Goal: Transaction & Acquisition: Purchase product/service

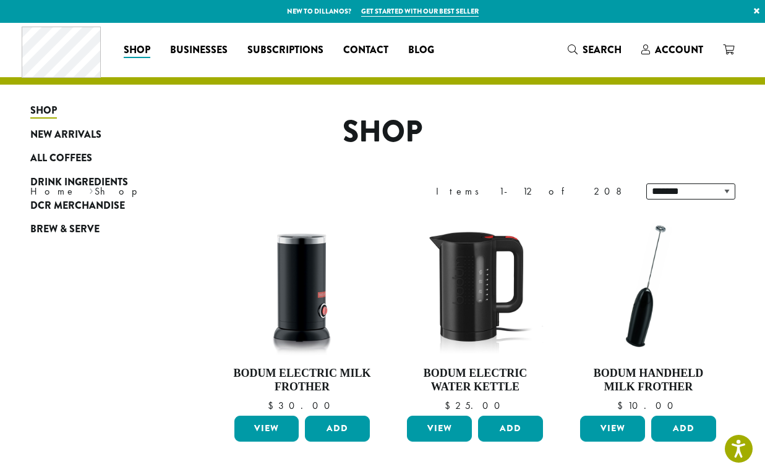
scroll to position [344, 0]
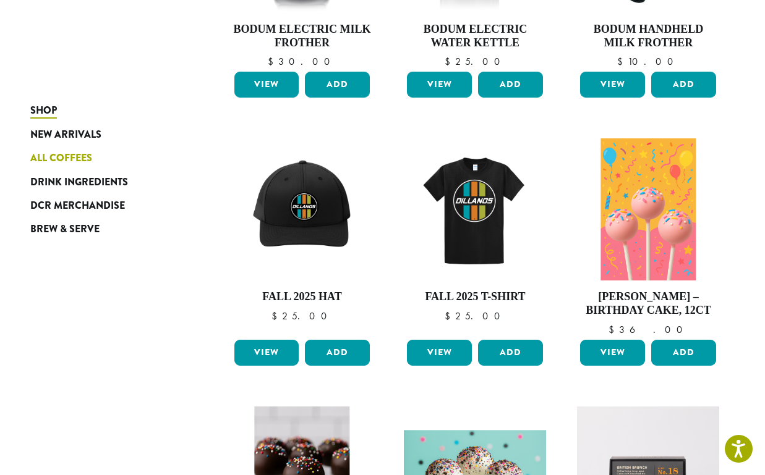
click at [64, 167] on link "All Coffees" at bounding box center [104, 158] width 148 height 23
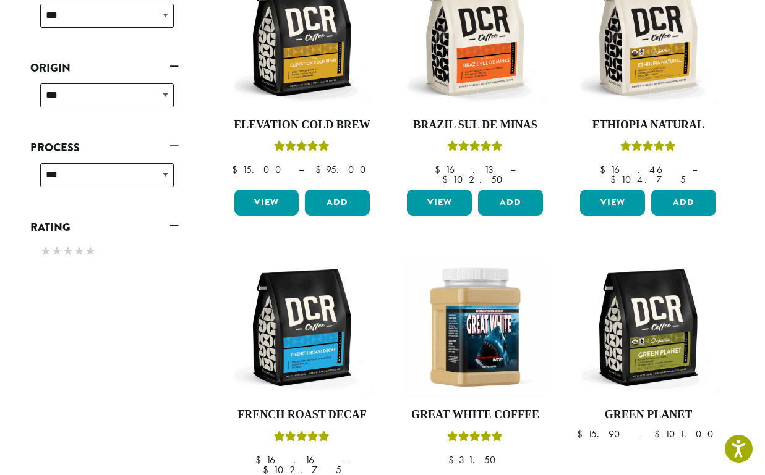
scroll to position [215, 0]
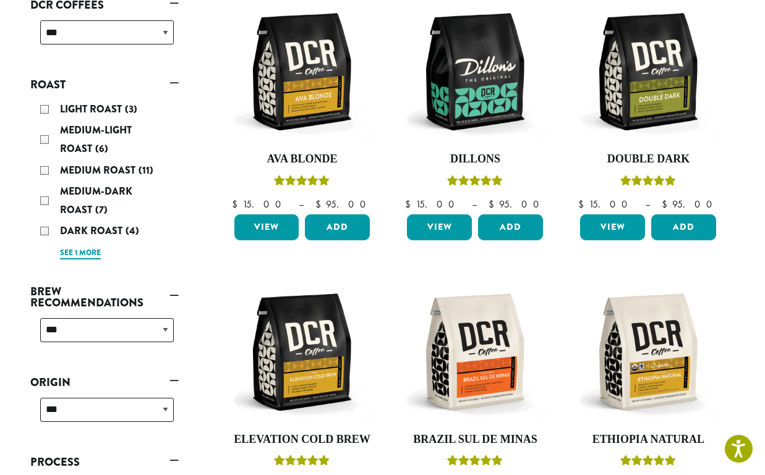
click at [80, 253] on link "See 1 more" at bounding box center [80, 253] width 41 height 12
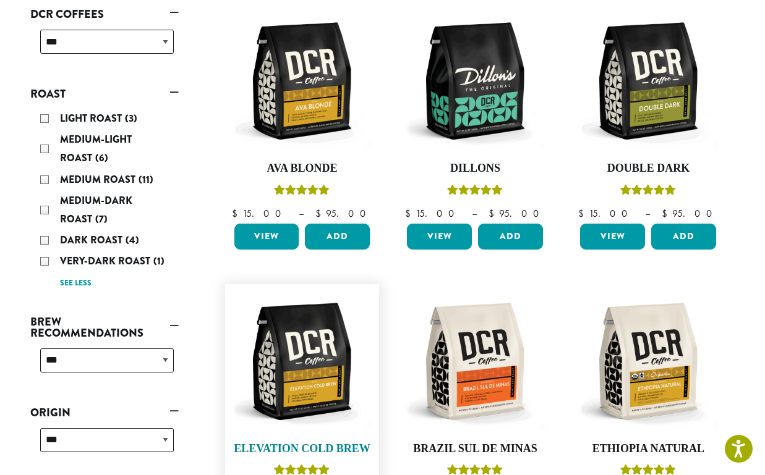
scroll to position [205, 0]
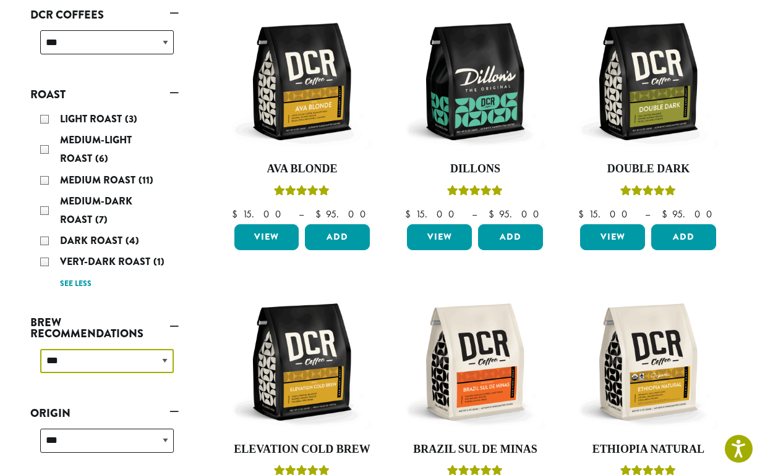
click at [103, 366] on select "**********" at bounding box center [107, 361] width 134 height 24
select select "********"
click at [40, 349] on select "**********" at bounding box center [107, 361] width 134 height 24
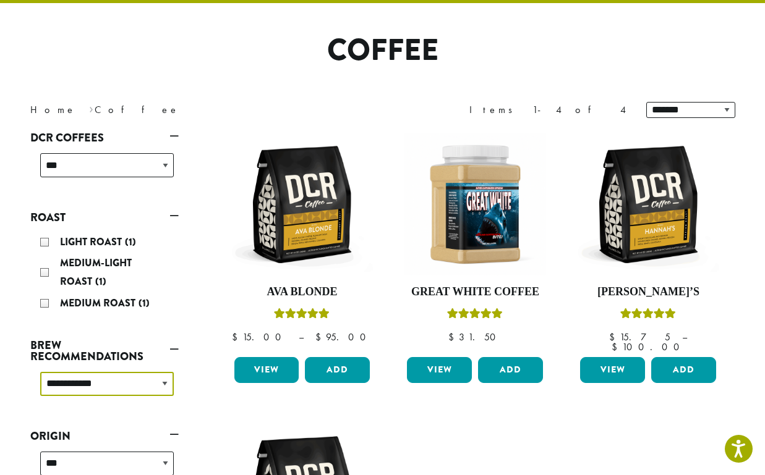
scroll to position [76, 0]
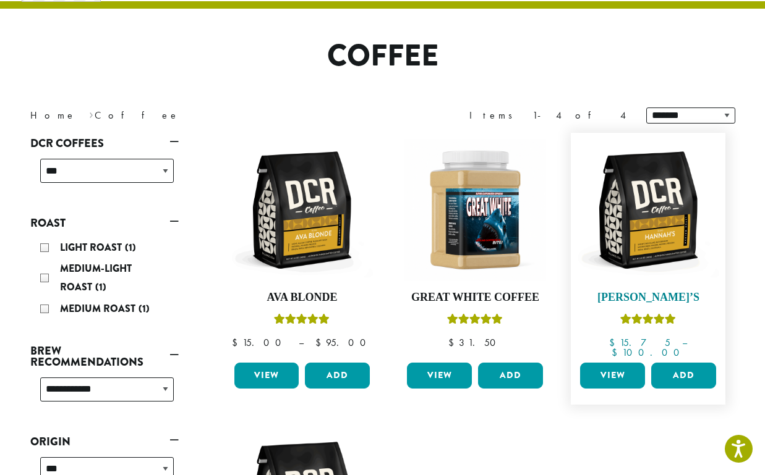
click at [671, 237] on img at bounding box center [648, 210] width 142 height 142
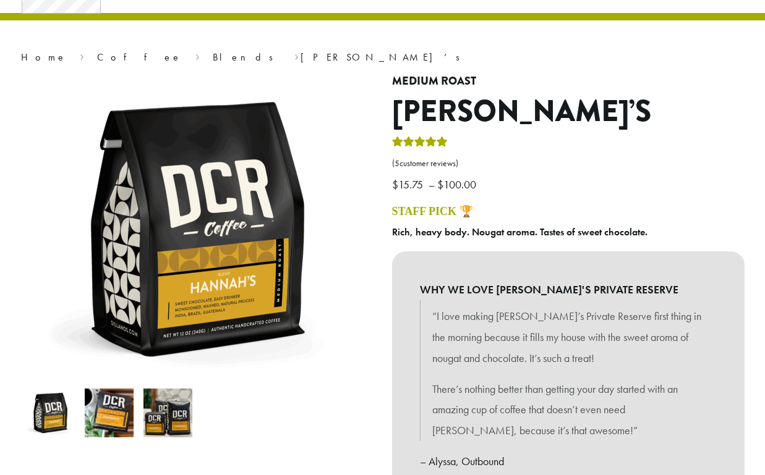
scroll to position [63, 0]
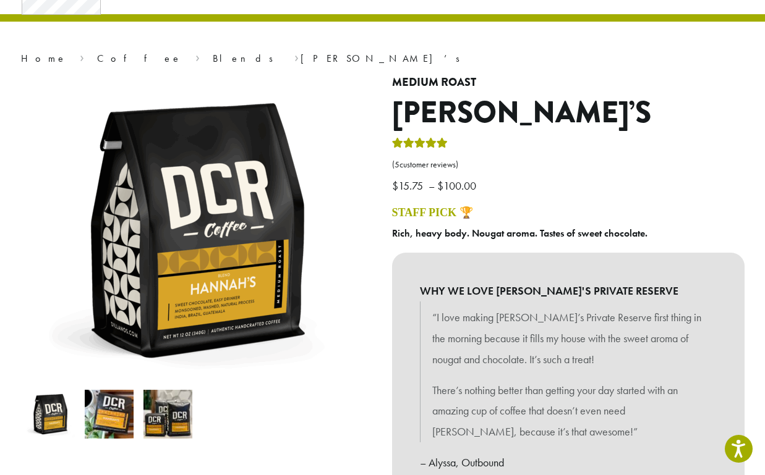
click at [108, 414] on img at bounding box center [109, 414] width 49 height 49
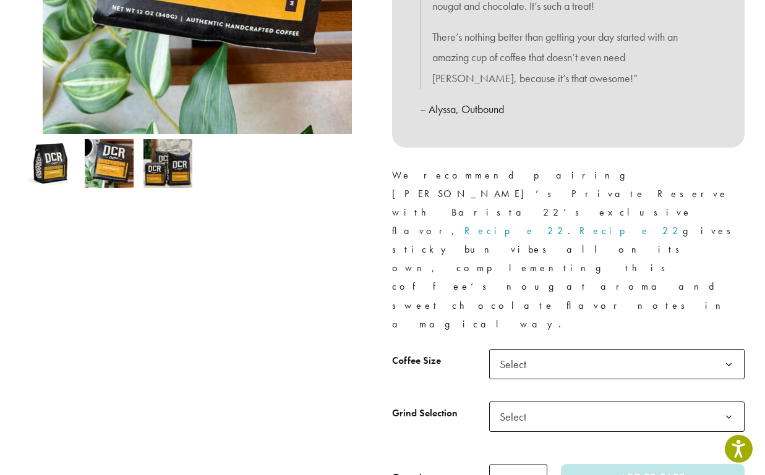
scroll to position [624, 0]
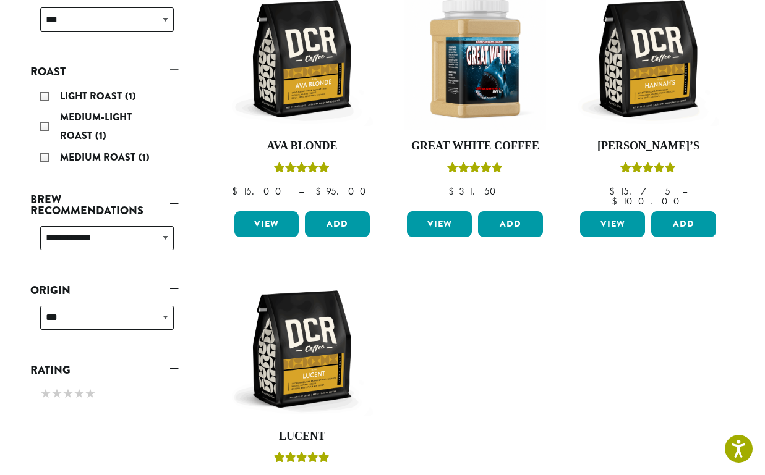
scroll to position [227, 0]
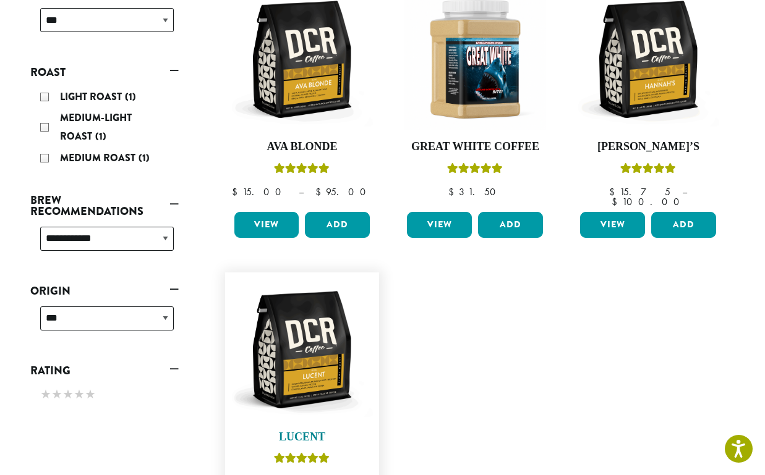
click at [308, 431] on h4 "Lucent" at bounding box center [302, 438] width 142 height 14
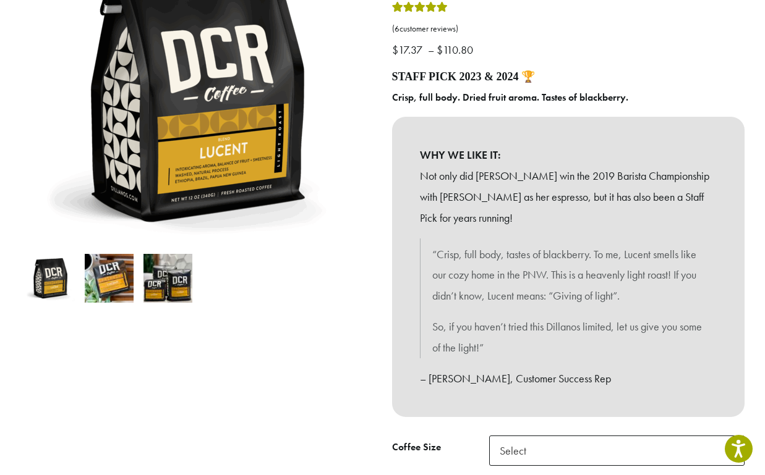
scroll to position [202, 0]
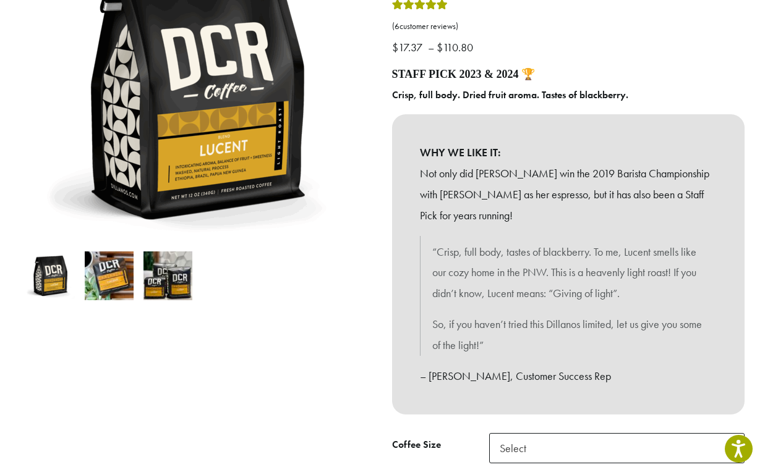
click at [587, 244] on p "“Crisp, full body, tastes of blackberry. To me, Lucent smells like our cozy hom…" at bounding box center [568, 273] width 272 height 62
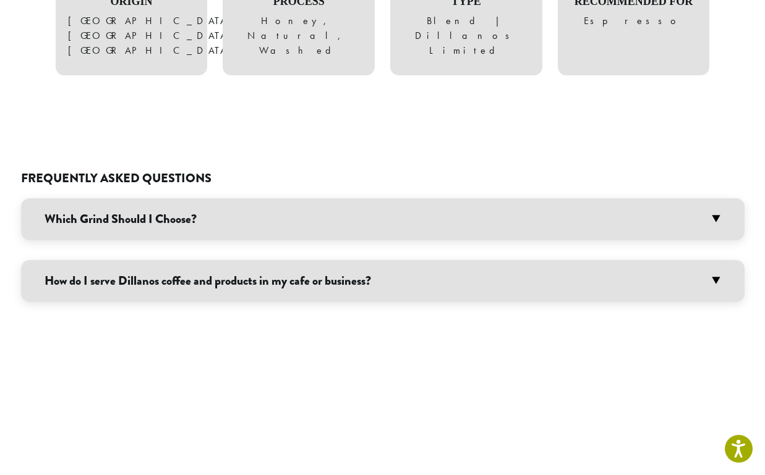
scroll to position [893, 0]
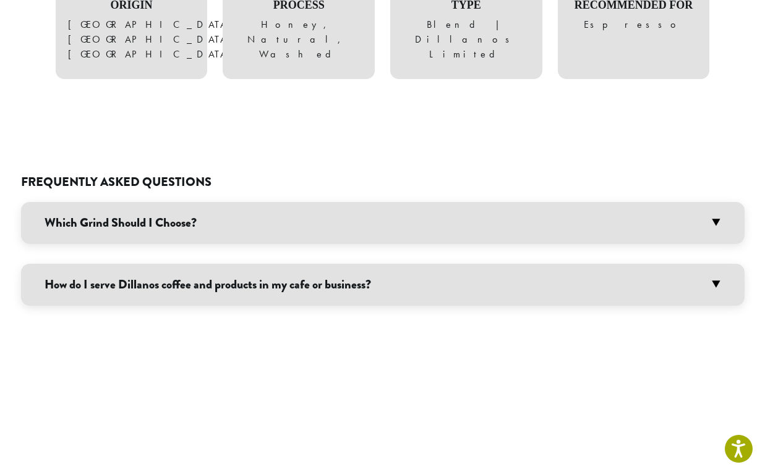
click at [105, 203] on h3 "Which Grind Should I Choose?" at bounding box center [382, 223] width 723 height 42
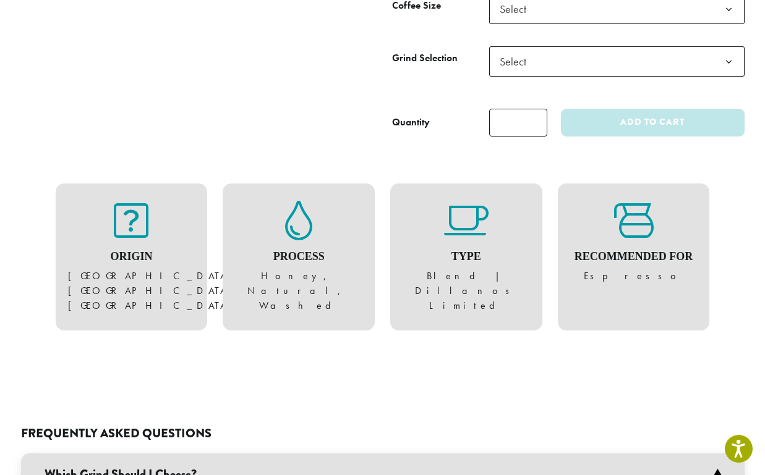
scroll to position [422, 0]
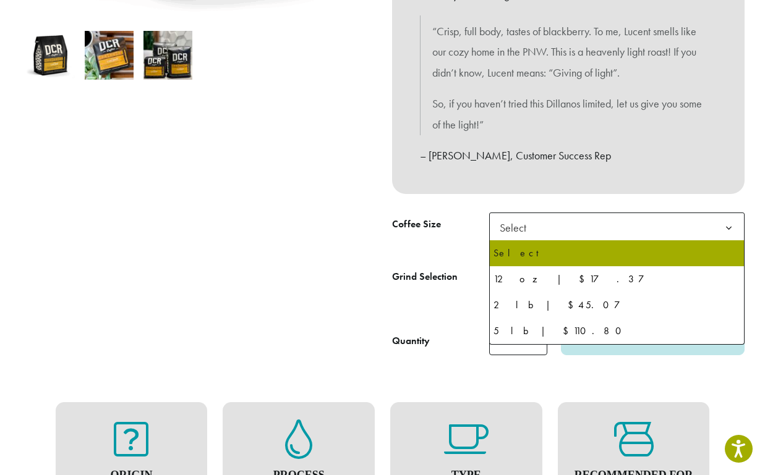
click at [519, 235] on span "Select" at bounding box center [517, 228] width 44 height 24
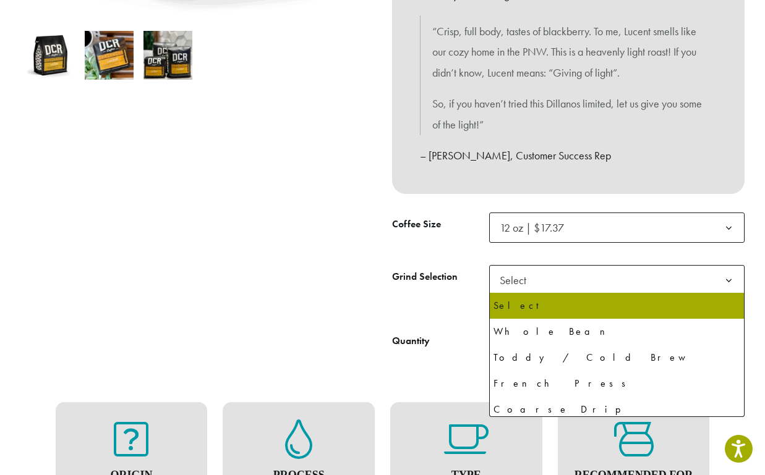
click at [537, 289] on span "Select" at bounding box center [517, 280] width 44 height 24
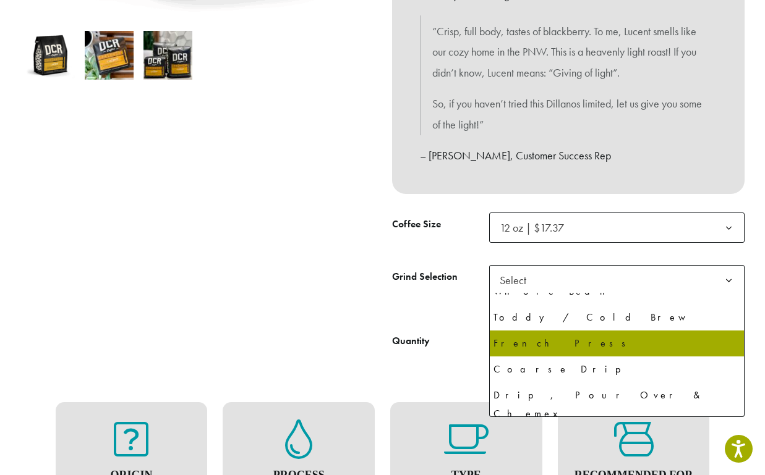
scroll to position [84, 0]
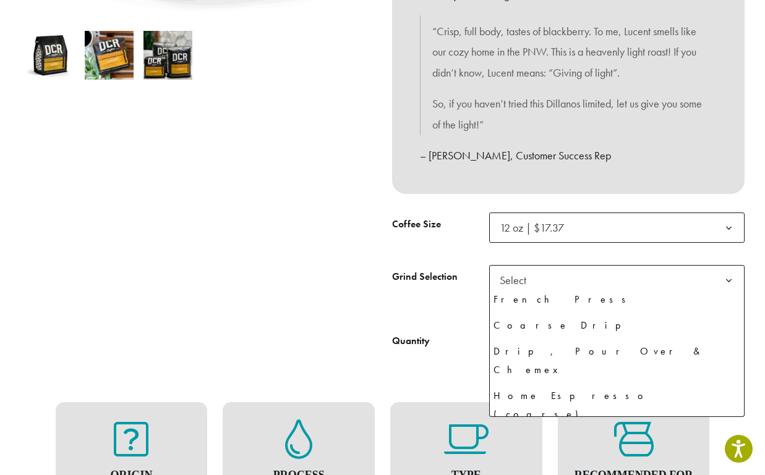
select select "*********"
select select "********"
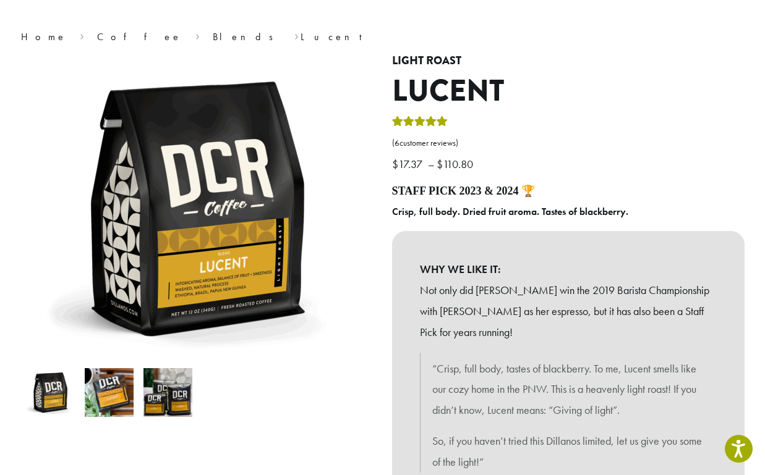
scroll to position [86, 0]
